Goal: Task Accomplishment & Management: Use online tool/utility

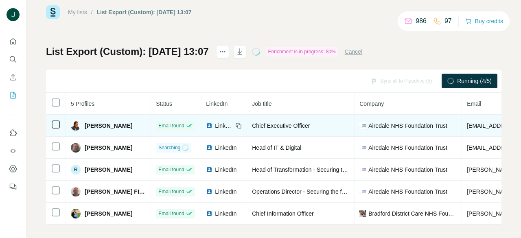
scroll to position [24, 0]
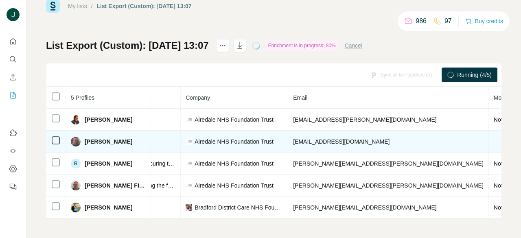
drag, startPoint x: 326, startPoint y: 129, endPoint x: 234, endPoint y: 140, distance: 93.1
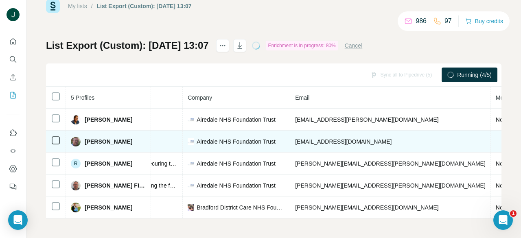
scroll to position [0, 0]
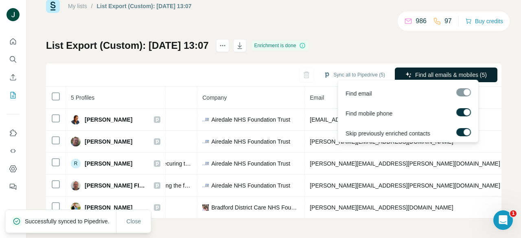
click at [435, 72] on span "Find all emails & mobiles (5)" at bounding box center [451, 75] width 72 height 8
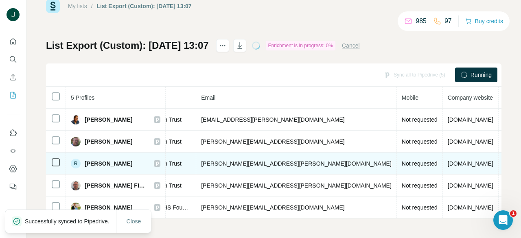
drag, startPoint x: 365, startPoint y: 150, endPoint x: 380, endPoint y: 151, distance: 15.1
drag, startPoint x: 330, startPoint y: 150, endPoint x: 323, endPoint y: 150, distance: 7.3
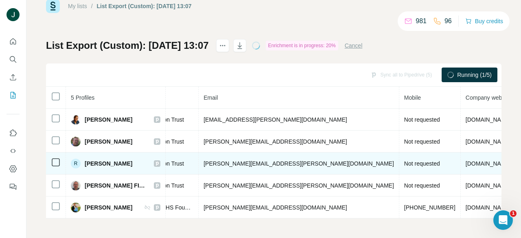
drag, startPoint x: 333, startPoint y: 157, endPoint x: 317, endPoint y: 160, distance: 16.1
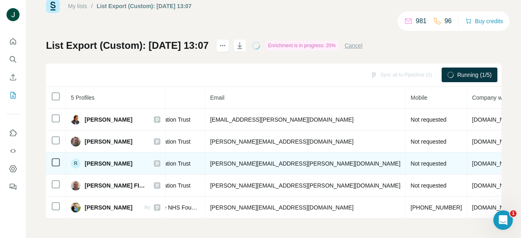
drag, startPoint x: 339, startPoint y: 157, endPoint x: 299, endPoint y: 157, distance: 39.1
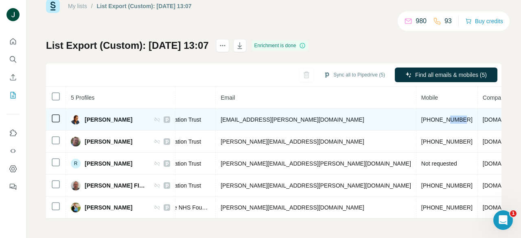
drag, startPoint x: 358, startPoint y: 114, endPoint x: 346, endPoint y: 114, distance: 12.2
click at [421, 116] on span "[PHONE_NUMBER]" at bounding box center [446, 119] width 51 height 7
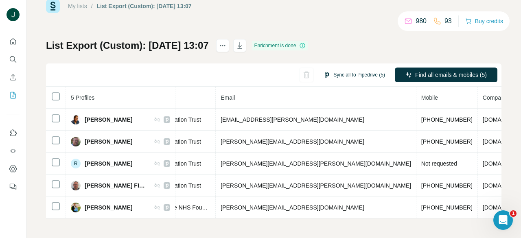
click at [345, 69] on button "Sync all to Pipedrive (5)" at bounding box center [354, 75] width 73 height 12
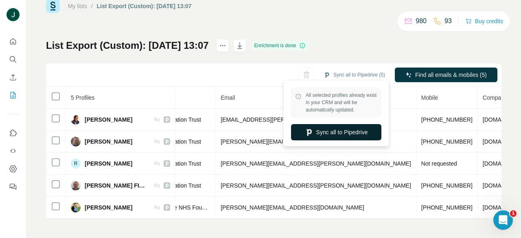
click at [344, 129] on button "Sync all to Pipedrive" at bounding box center [336, 132] width 90 height 16
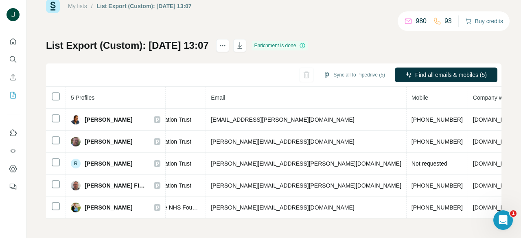
click at [485, 19] on button "Buy credits" at bounding box center [484, 20] width 38 height 11
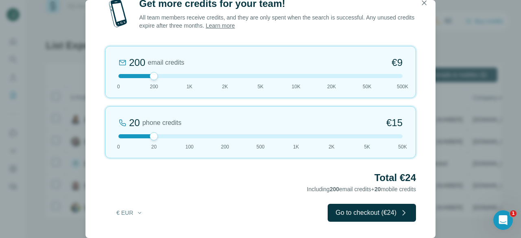
drag, startPoint x: 85, startPoint y: 77, endPoint x: 133, endPoint y: 92, distance: 50.2
click at [75, 77] on div "Get more credits for your team! All team members receive credits, and they are …" at bounding box center [260, 119] width 521 height 238
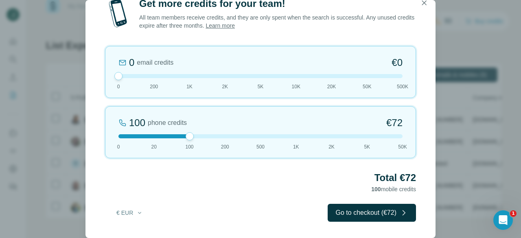
drag, startPoint x: 151, startPoint y: 136, endPoint x: 189, endPoint y: 136, distance: 37.8
click at [189, 136] on div at bounding box center [190, 136] width 8 height 8
click at [424, 5] on icon "button" at bounding box center [424, 3] width 8 height 8
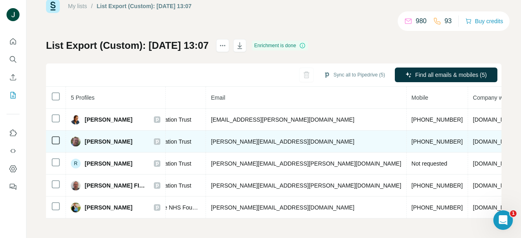
click at [159, 140] on icon at bounding box center [157, 142] width 3 height 4
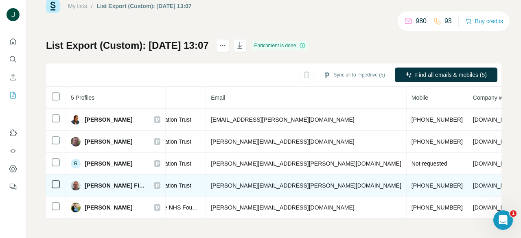
click at [160, 185] on div "[PERSON_NAME] FICPEM" at bounding box center [116, 186] width 90 height 10
click at [160, 182] on icon at bounding box center [157, 185] width 5 height 7
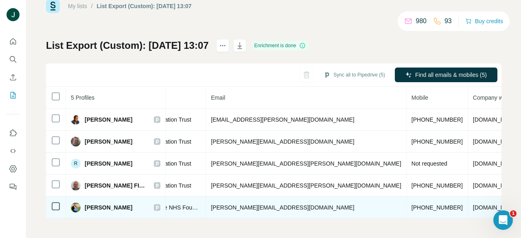
click at [159, 205] on icon at bounding box center [157, 207] width 3 height 4
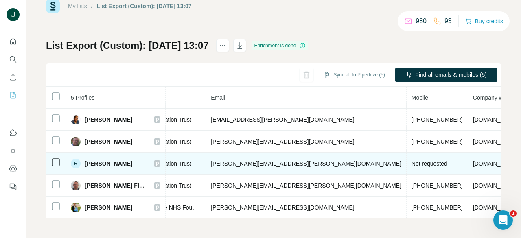
click at [159, 162] on icon at bounding box center [157, 164] width 3 height 4
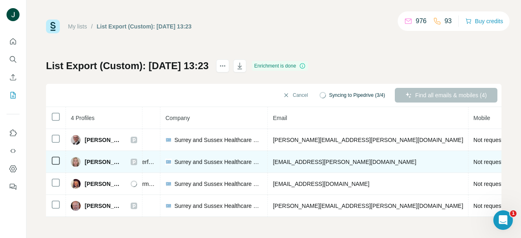
drag, startPoint x: 304, startPoint y: 147, endPoint x: 348, endPoint y: 150, distance: 43.6
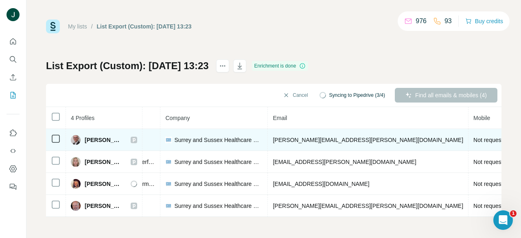
scroll to position [0, 190]
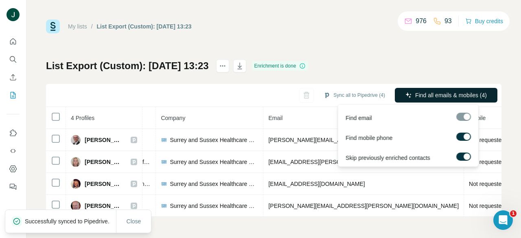
click at [433, 96] on span "Find all emails & mobiles (4)" at bounding box center [451, 95] width 72 height 8
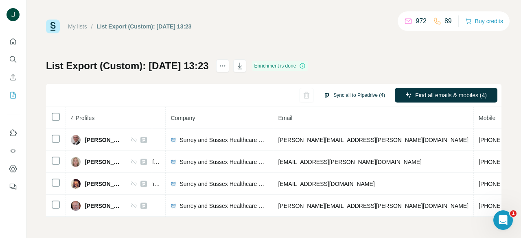
click at [352, 92] on button "Sync all to Pipedrive (4)" at bounding box center [354, 95] width 73 height 12
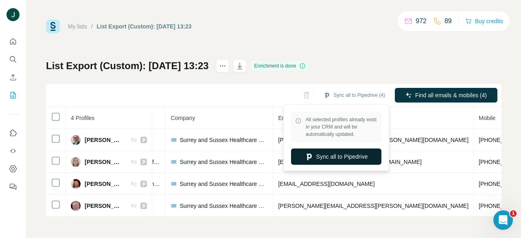
click at [336, 157] on button "Sync all to Pipedrive" at bounding box center [336, 157] width 90 height 16
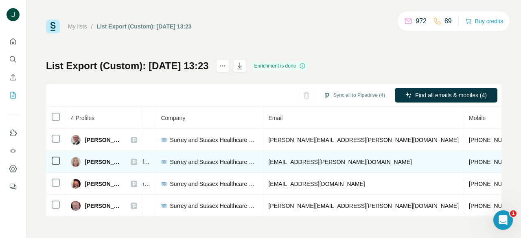
scroll to position [2, 0]
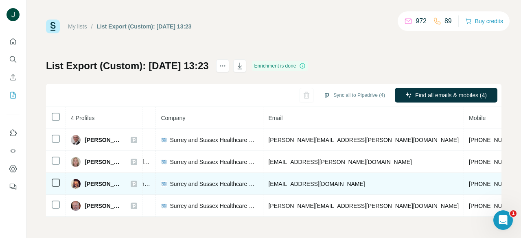
click at [136, 181] on icon at bounding box center [133, 184] width 5 height 7
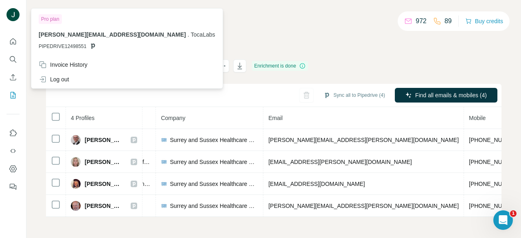
click at [14, 15] on img at bounding box center [13, 14] width 13 height 13
click at [11, 13] on img at bounding box center [13, 14] width 13 height 13
click at [17, 42] on button "Quick start" at bounding box center [13, 41] width 13 height 15
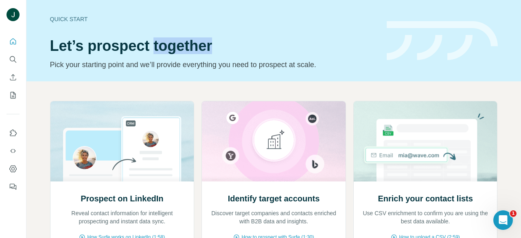
drag, startPoint x: 215, startPoint y: 44, endPoint x: 152, endPoint y: 44, distance: 63.1
click at [152, 44] on h1 "Let’s prospect together" at bounding box center [213, 46] width 327 height 16
drag, startPoint x: 151, startPoint y: 46, endPoint x: 235, endPoint y: 48, distance: 84.2
click at [235, 47] on h1 "Let’s prospect together" at bounding box center [213, 46] width 327 height 16
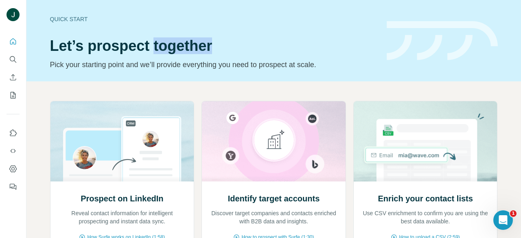
click at [235, 48] on h1 "Let’s prospect together" at bounding box center [213, 46] width 327 height 16
drag, startPoint x: 211, startPoint y: 46, endPoint x: 155, endPoint y: 45, distance: 55.7
click at [155, 45] on h1 "Let’s prospect together" at bounding box center [213, 46] width 327 height 16
drag, startPoint x: 151, startPoint y: 45, endPoint x: 240, endPoint y: 47, distance: 89.1
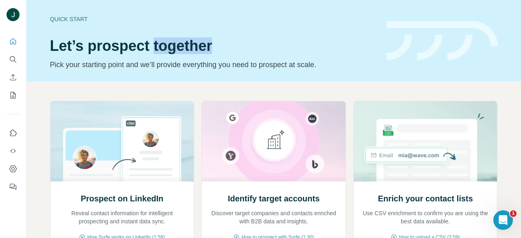
click at [240, 47] on h1 "Let’s prospect together" at bounding box center [213, 46] width 327 height 16
